Goal: Find specific page/section: Find specific page/section

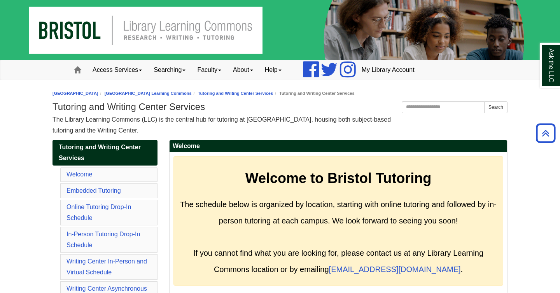
scroll to position [3019, 0]
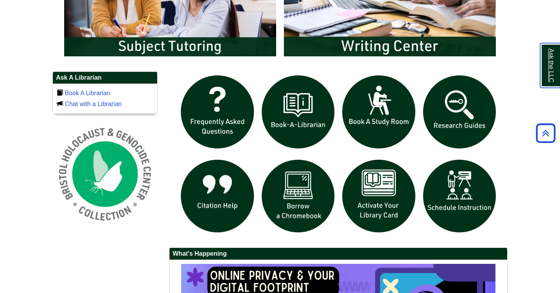
scroll to position [462, 0]
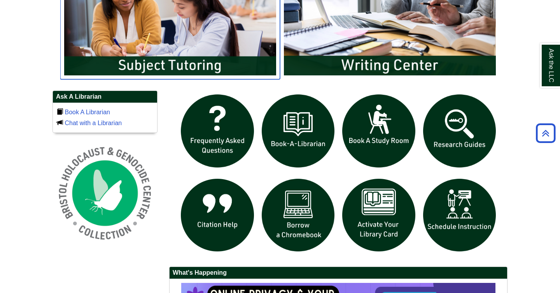
click at [246, 38] on img "slideshow" at bounding box center [170, 20] width 220 height 118
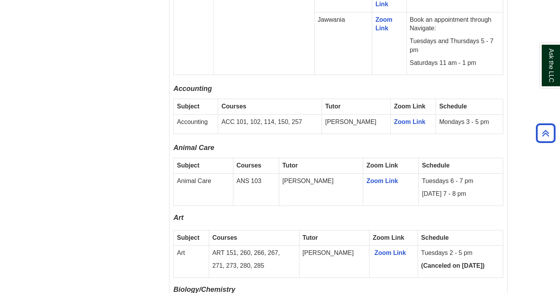
scroll to position [621, 0]
click at [404, 118] on link "Zoom Link" at bounding box center [410, 121] width 32 height 7
